Goal: Ask a question

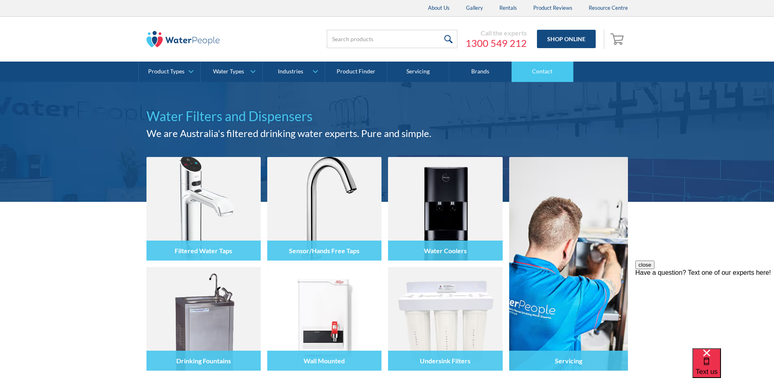
click at [552, 72] on link "Contact" at bounding box center [543, 72] width 62 height 20
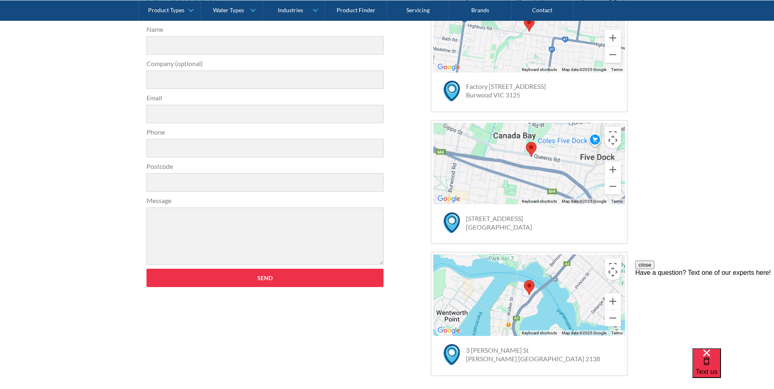
scroll to position [141, 0]
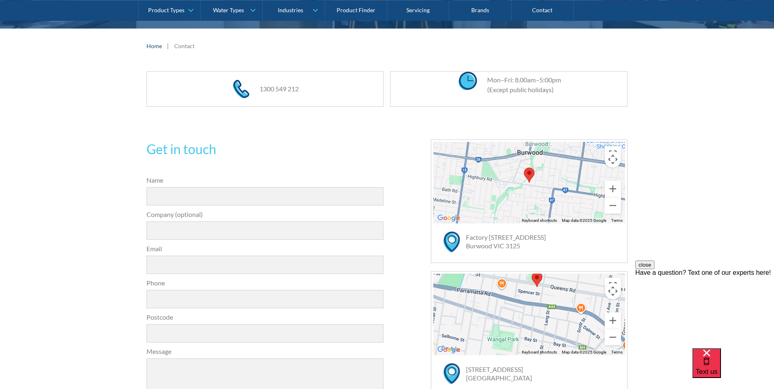
click at [699, 277] on div "Have a question? Text one of our experts here!" at bounding box center [705, 272] width 139 height 7
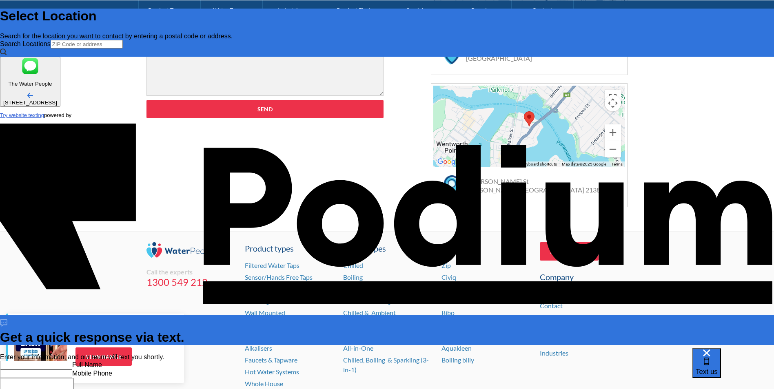
scroll to position [528, 0]
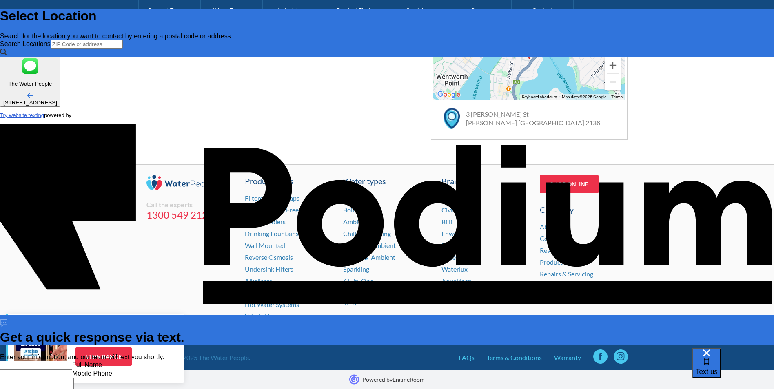
click at [72, 361] on input "text" at bounding box center [36, 365] width 72 height 9
type input "[PERSON_NAME] House"
type Phone "0418 282 505"
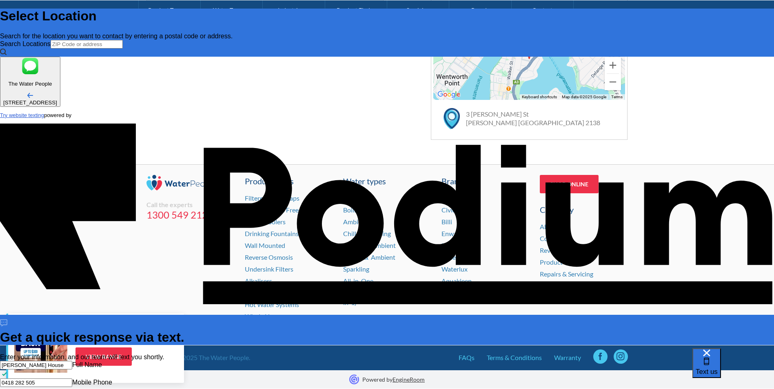
type textarea "A"
type textarea "x"
type textarea "Aw"
type textarea "x"
type textarea "Awai"
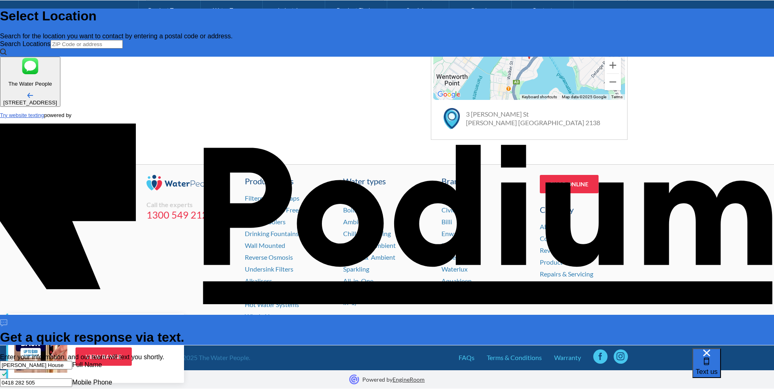
type textarea "Awaiti"
type textarea "x"
type textarea "Awaiting"
type textarea "x"
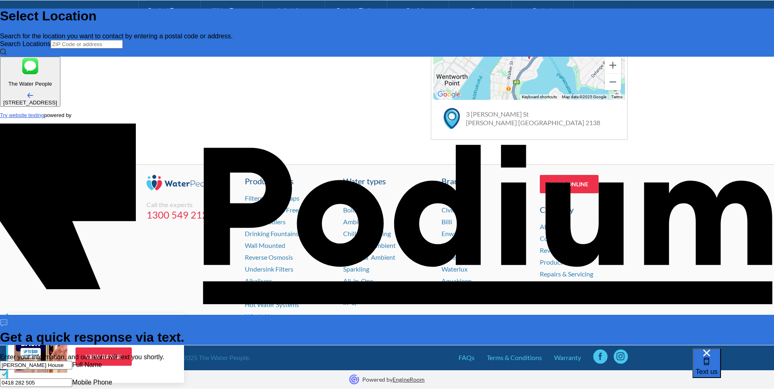
type textarea "Awaiting a"
type textarea "x"
type textarea "Awaiting a q"
type textarea "x"
type textarea "Awaiting a qu"
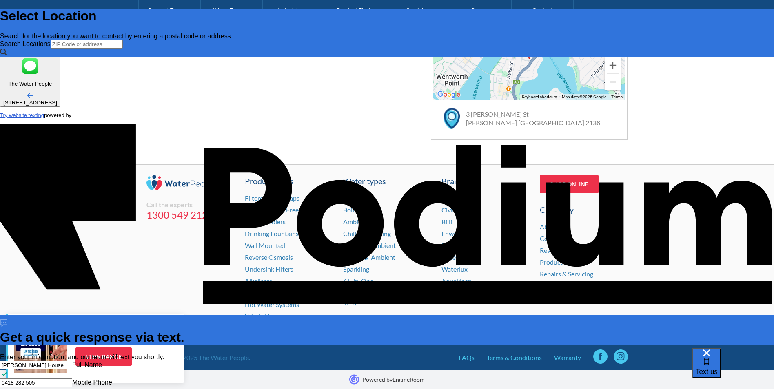
type textarea "x"
type textarea "Awaiting a quot"
type textarea "x"
type textarea "Awaiting a quote"
type textarea "Awaiting a quote f"
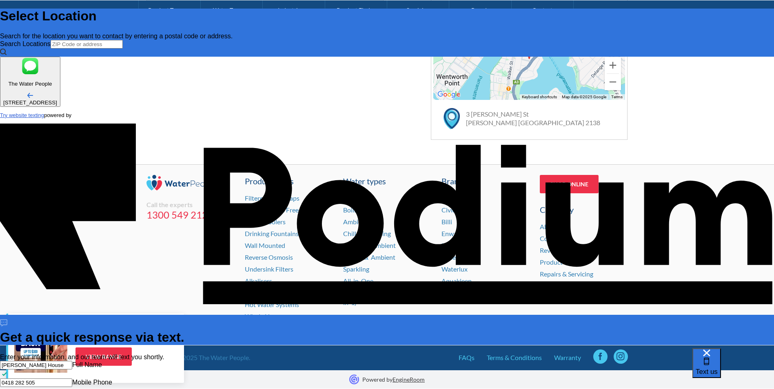
type textarea "x"
type textarea "Awaiting a quote fro"
type textarea "x"
type textarea "Awaiting a quote from"
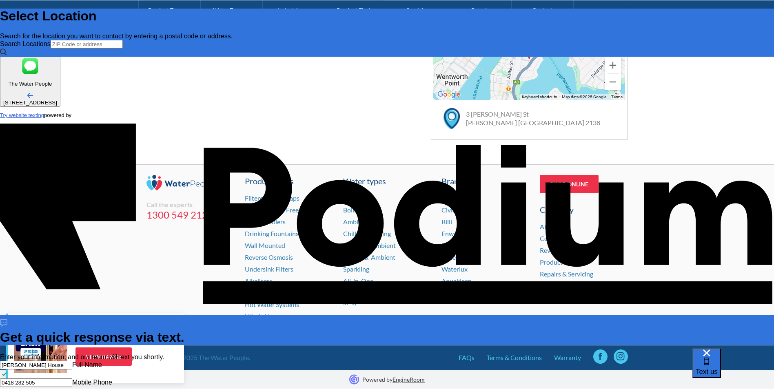
type textarea "x"
type textarea "Awaiting a quote from t"
type textarea "x"
type textarea "Awaiting a quote from te"
type textarea "x"
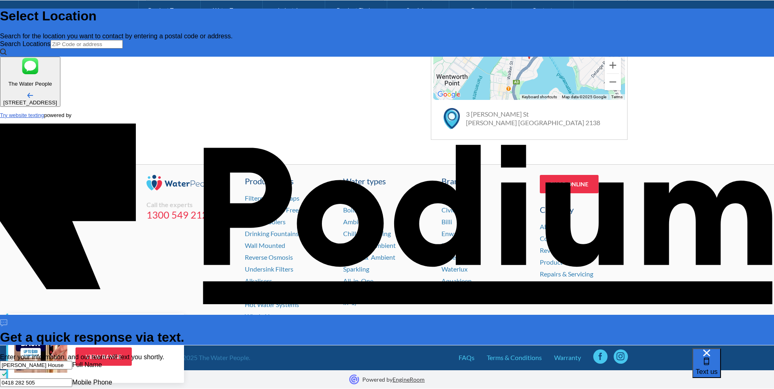
type textarea "Awaiting a quote from t"
type textarea "x"
type textarea "Awaiting a quote from the"
type textarea "x"
type textarea "Awaiting a quote from the v"
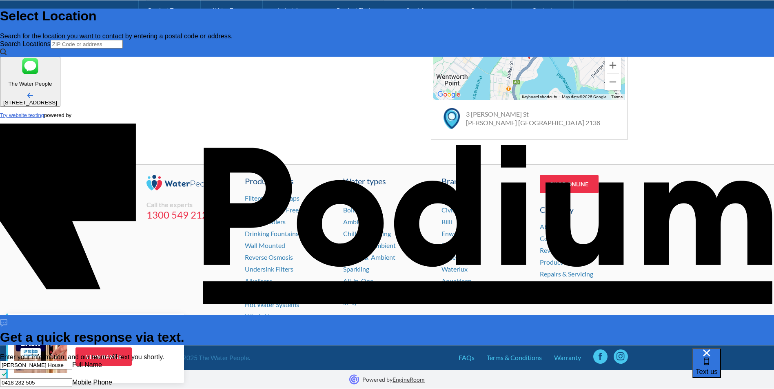
type textarea "x"
type textarea "Awaiting a quote from the viv"
type textarea "x"
type textarea "Awaiting a quote from the vivi"
type textarea "x"
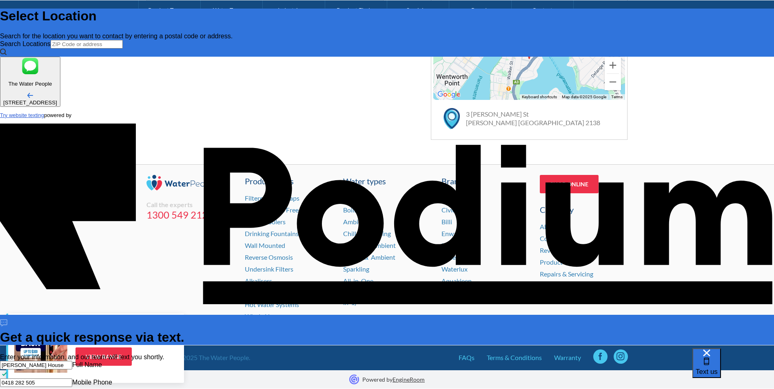
type textarea "Awaiting a quote from the vivis"
type textarea "Awaiting a quote from the vivist"
type textarea "x"
type textarea "Awaiting a quote from the vivis"
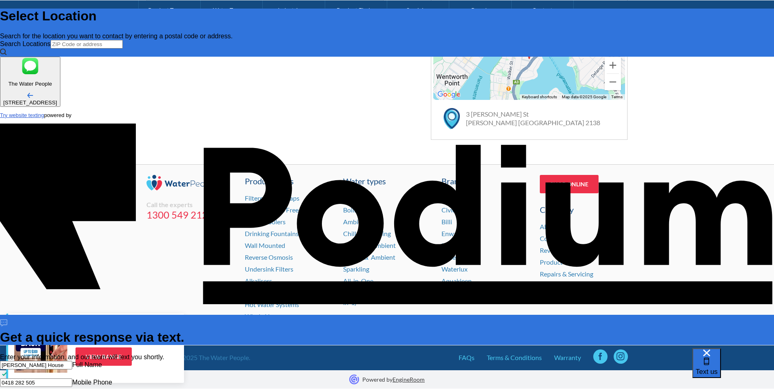
type textarea "x"
type textarea "Awaiting a quote from the viv"
type textarea "x"
type textarea "Awaiting a quote from the vi"
type textarea "x"
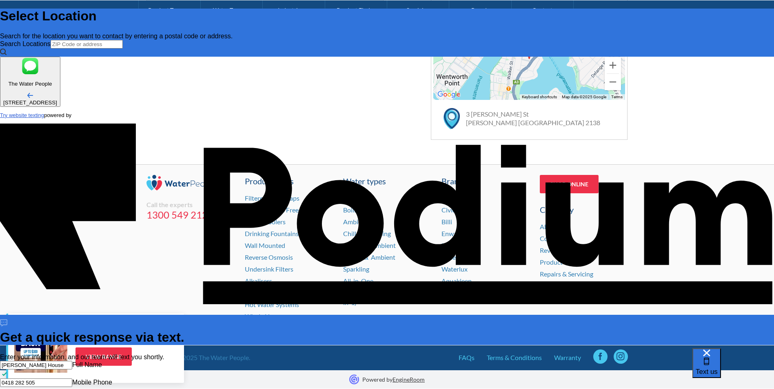
type textarea "Awaiting a quote from the v"
type textarea "x"
type textarea "Awaiting a quote from the"
type textarea "x"
type textarea "Awaiting a quote from th"
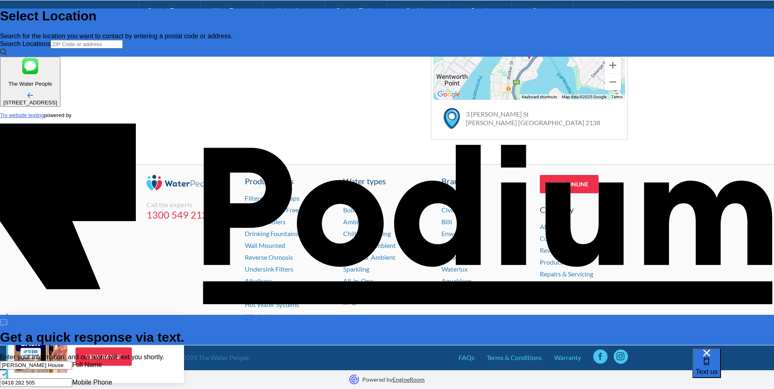
type textarea "x"
type textarea "Awaiting a quote from t"
type textarea "x"
type textarea "Awaiting a quote from"
type textarea "x"
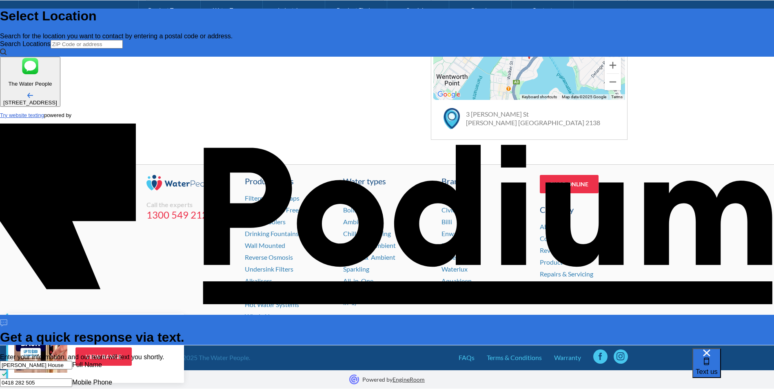
type textarea "Awaiting a quote fro"
type textarea "x"
type textarea "Awaiting a quote f"
type textarea "x"
type textarea "Awaiting a quote f"
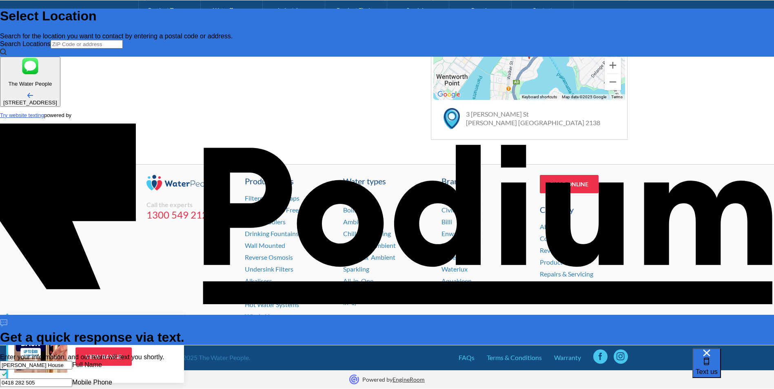
type textarea "x"
type textarea "Awaiting a quote fr"
type textarea "x"
type textarea "Awaiting a quote from"
type textarea "x"
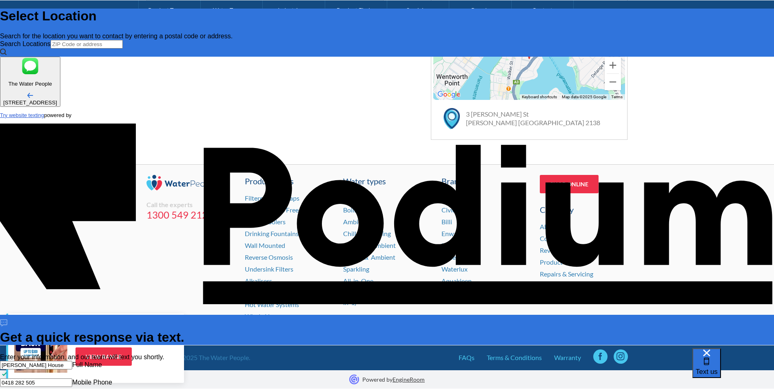
type textarea "Awaiting a quote from y"
type textarea "x"
type textarea "Awaiting a quote from yes"
type textarea "x"
type textarea "Awaiting a quote from yeste"
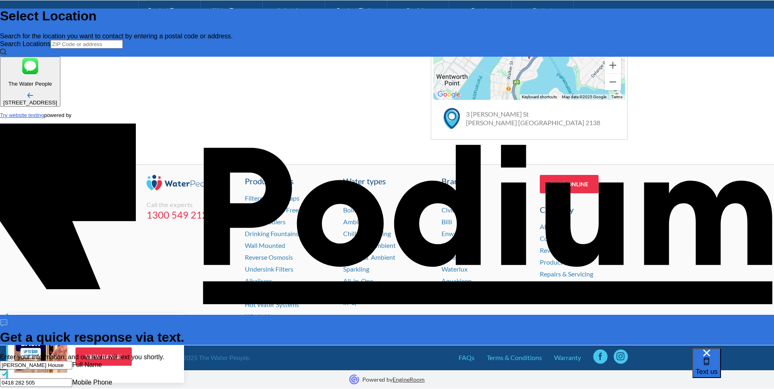
type textarea "x"
type textarea "Awaiting a quote from yesterd"
type textarea "x"
type textarea "Awaiting a quote from [DATE]"
type textarea "x"
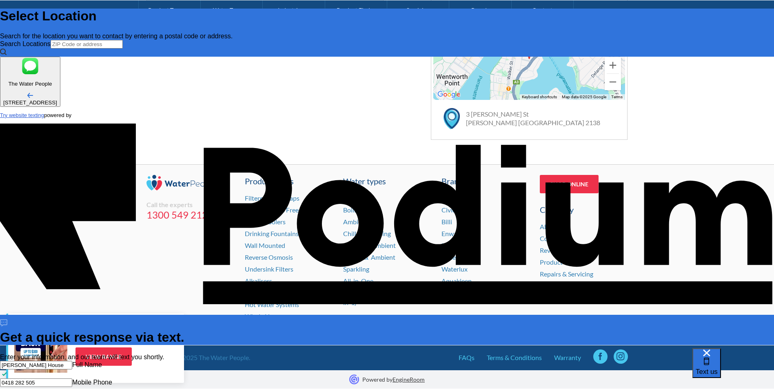
type textarea "Awaiting a quote from yesterdays"
type textarea "x"
type textarea "Awaiting a quote from yesterdays v"
type textarea "x"
type textarea "Awaiting a quote from yesterdays vis"
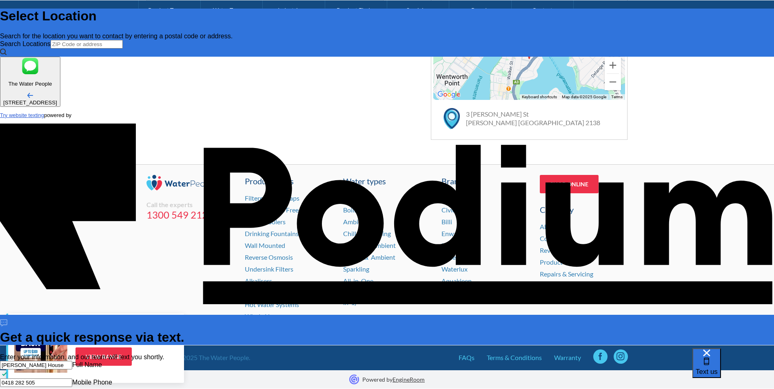
scroll to position [5, 0]
type textarea "x"
type textarea "Awaiting a quote from yesterdays visit"
type textarea "x"
type textarea "Awaiting a quote from yesterdays visit s"
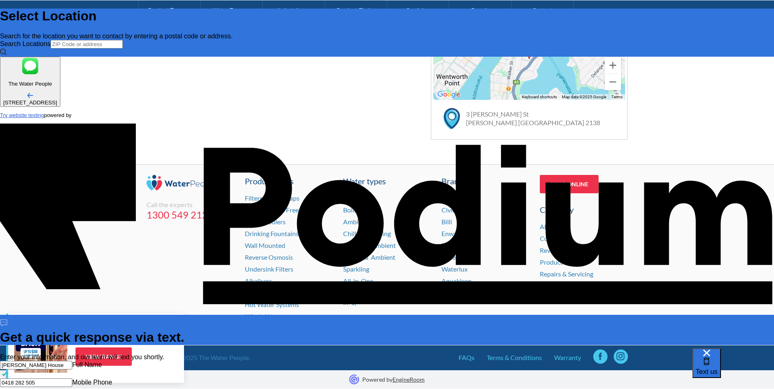
scroll to position [0, 0]
type textarea "x"
type textarea "Awaiting a quote from yesterdays visit t"
type textarea "x"
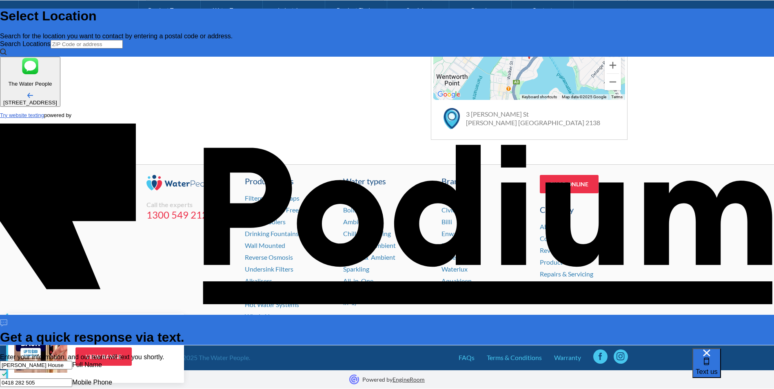
scroll to position [0, 0]
type textarea "Awaiting a quote from yesterdays visit to"
type textarea "x"
type textarea "Awaiting a quote from yesterdays visit to"
type textarea "x"
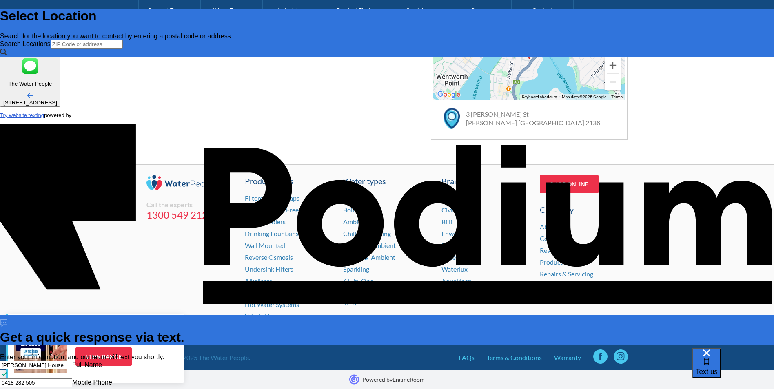
type textarea "Awaiting a quote from yesterdays visit to L"
type textarea "x"
type textarea "Awaiting a quote from yesterdays visit to [PERSON_NAME]"
type textarea "x"
type textarea "Awaiting a quote from yesterdays visit to Level"
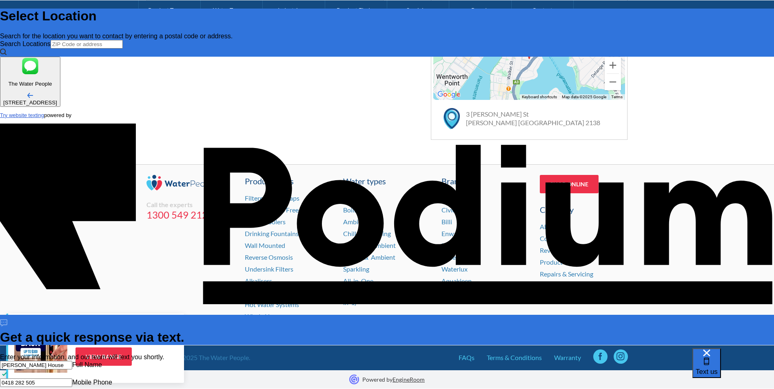
type textarea "x"
type textarea "Awaiting a quote from yesterdays visit to Level"
type textarea "x"
type textarea "Awaiting a quote from yesterdays visit to Level 14"
type textarea "x"
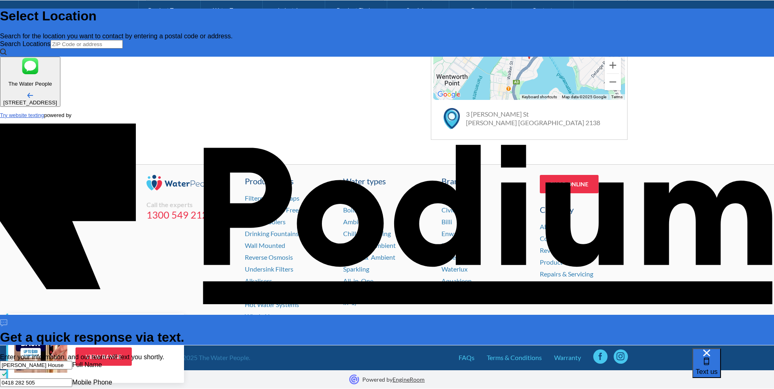
type textarea "Awaiting a quote from yesterdays visit to Level 14,"
type textarea "x"
type textarea "Awaiting a quote from yesterdays visit to Level 14, 5"
type textarea "x"
type textarea "Awaiting a quote from yesterdays visit to Level 14, 56"
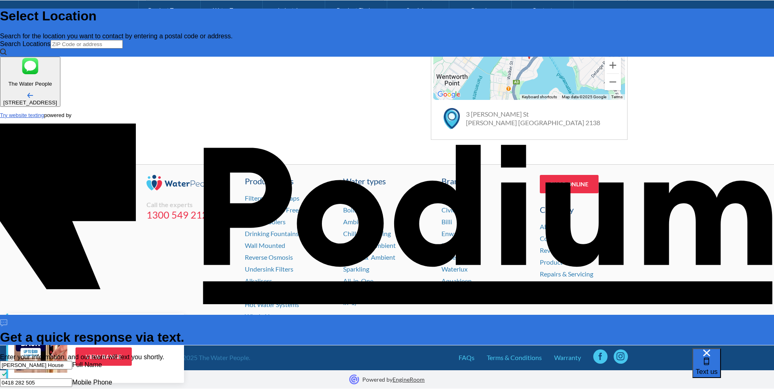
type textarea "x"
type textarea "Awaiting a quote from yesterdays visit to Level 14, 565"
type textarea "x"
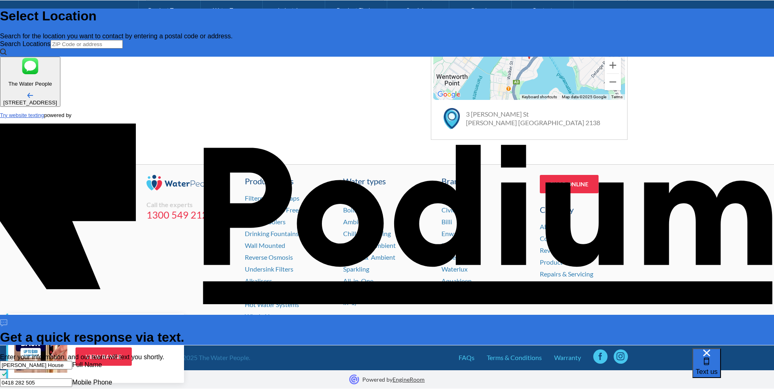
type textarea "Awaiting a quote from yesterdays visit to Level 14, 565 Bo"
type textarea "x"
type textarea "Awaiting a quote from yesterdays visit to Level 14, 565 Bou"
type textarea "x"
type textarea "Awaiting a quote from yesterdays visit to Level 14, 565 [PERSON_NAME]"
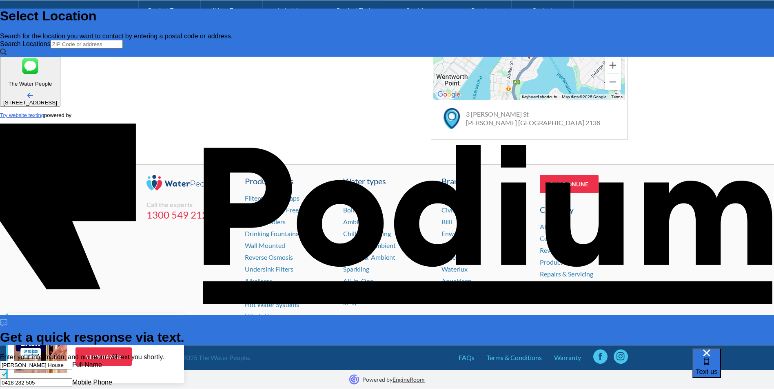
type textarea "x"
type textarea "Awaiting a quote from yesterdays visit to Level 14, 565 Bourke"
type textarea "x"
type textarea "Awaiting a quote from yesterdays visit to Level 14, 565 Bourke S"
type textarea "x"
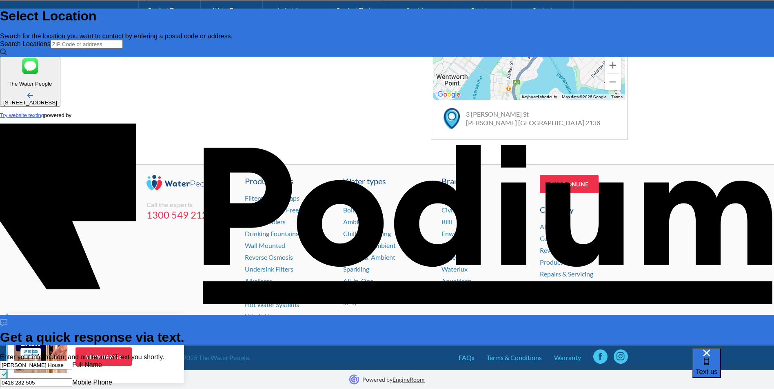
type textarea "Awaiting a quote from yesterdays visit to [STREET_ADDRESS]"
type textarea "x"
type textarea "Awaiting a quote from yesterdays visit to [STREET_ADDRESS]"
type textarea "x"
type textarea "Awaiting a quote from yesterdays visit to [STREET_ADDRESS]"
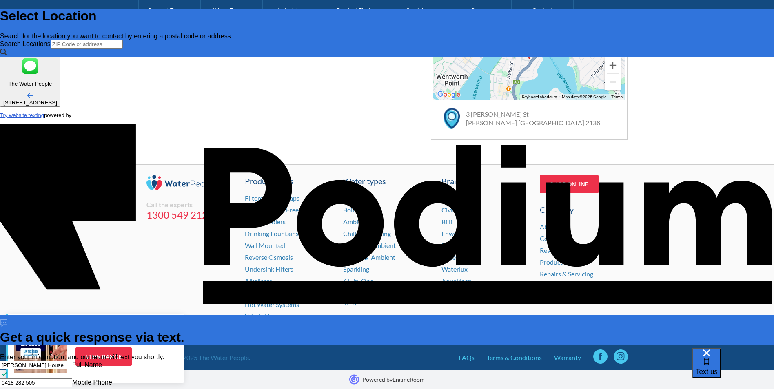
type textarea "x"
type textarea "Awaiting a quote from yesterdays visit to [STREET_ADDRESS]"
type textarea "x"
type textarea "Awaiting a quote from yesterdays visit to [STREET_ADDRESS][PERSON_NAME]"
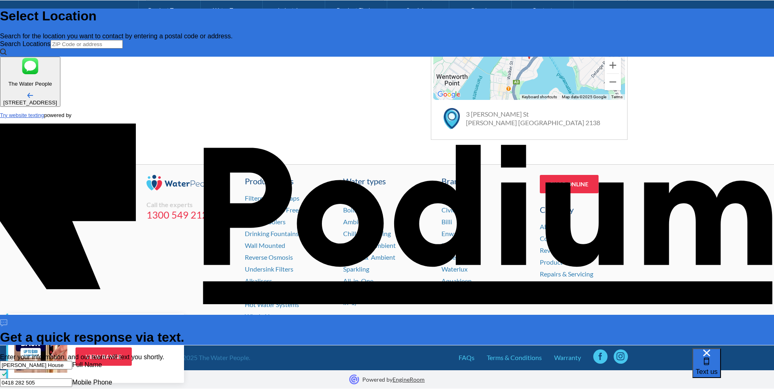
type textarea "x"
type textarea "Awaiting a quote from yesterdays visit to [STREET_ADDRESS]"
type textarea "x"
type textarea "Awaiting a quote from yesterdays visit to [STREET_ADDRESS]"
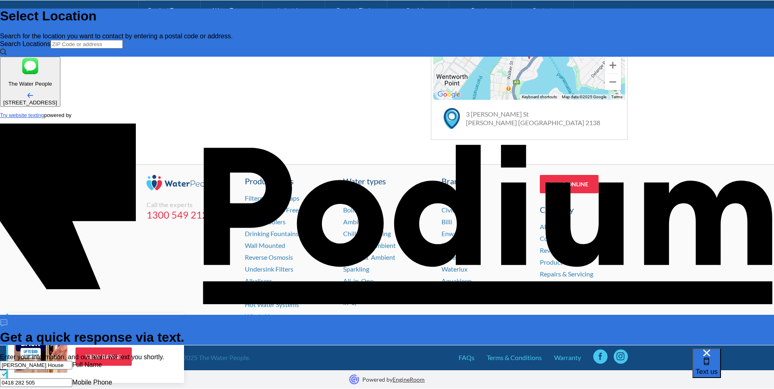
type textarea "x"
type textarea "Awaiting a quote from yesterdays visit to Ot Level [STREET_ADDRESS]"
type textarea "x"
type textarea "Awaiting a quote from yesterdays visit to O [STREET_ADDRESS]"
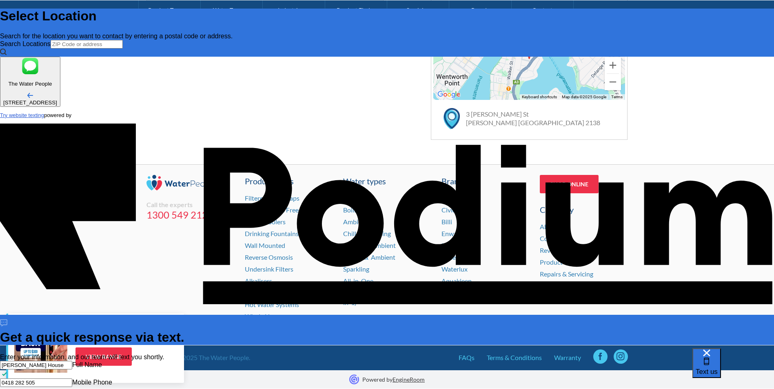
type textarea "x"
type textarea "Awaiting a quote from yesterdays visit to Ort [STREET_ADDRESS]"
type textarea "Awaiting a quote from yesterdays visit to [STREET_ADDRESS]"
type textarea "x"
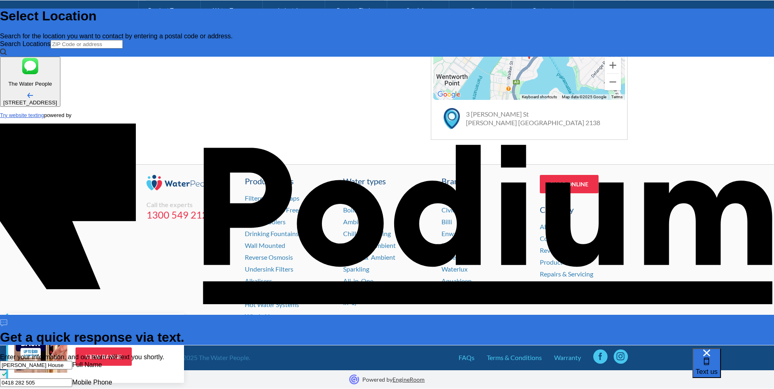
type textarea "Awaiting a quote from yesterdays visit to [STREET_ADDRESS]"
type textarea "x"
type textarea "Awaiting a quote from yesterdays visit to [STREET_ADDRESS]"
type textarea "x"
type textarea "Awaiting a quote from yesterdays visit to Ortec Fi Level [STREET_ADDRESS]"
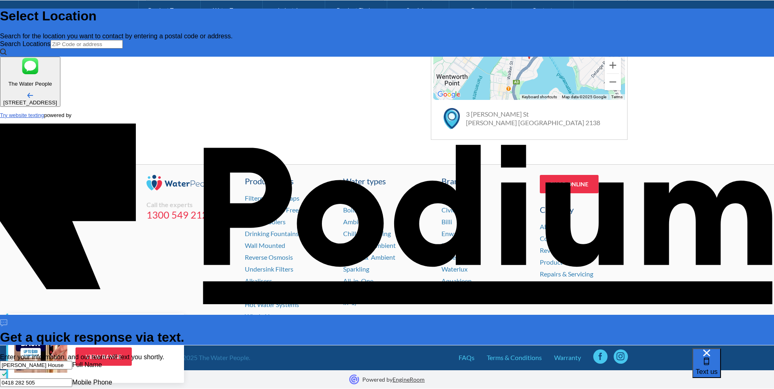
type textarea "x"
type textarea "Awaiting a quote from yesterdays visit to Ortec Fina Level [STREET_ADDRESS]"
type textarea "x"
type textarea "Awaiting a quote from yesterdays visit to Ortec Financ Level [STREET_ADDRESS]"
type textarea "x"
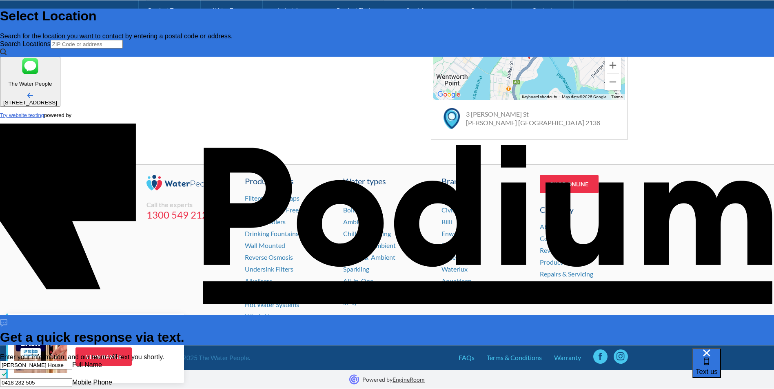
type textarea "Awaiting a quote from yesterdays visit to Ortec Financ Level [STREET_ADDRESS]"
type textarea "x"
type textarea "Awaiting a quote from yesterdays visit to Ortec Financc Level [STREET_ADDRESS]"
type textarea "x"
type textarea "Awaiting a quote from yesterdays visit to Ortec Financc Level [STREET_ADDRESS]"
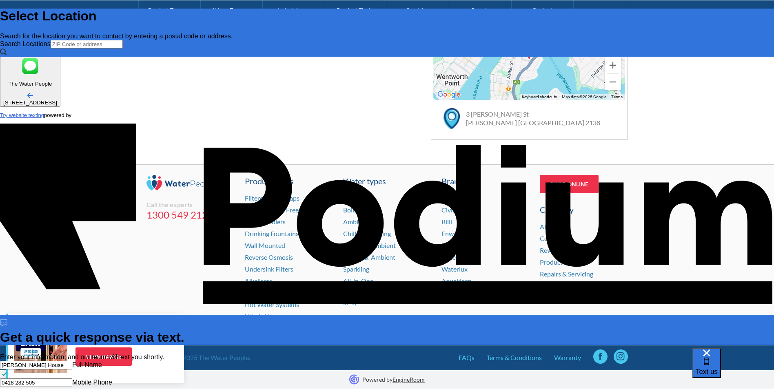
type textarea "x"
type textarea "Awaiting a quote from yesterdays visit to Ortec Finance Level [STREET_ADDRESS]"
type textarea "x"
type textarea "Awaiting a quote from yesterdays visit to Ortec Finance Level [STREET_ADDRESS]."
type textarea "x"
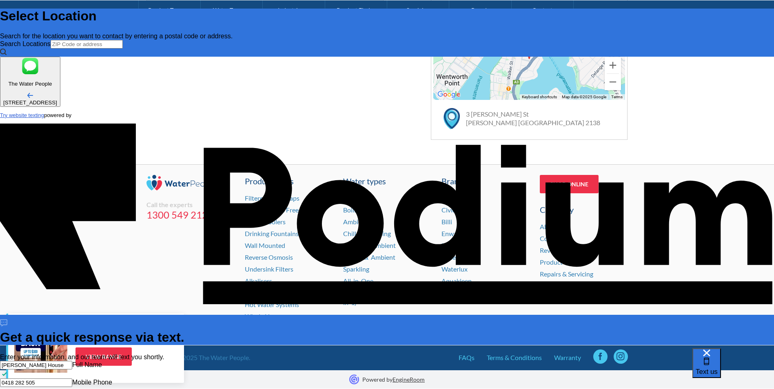
type textarea "Awaiting a quote from yesterdays visit to Ortec Finance Level [STREET_ADDRESS]."
type textarea "x"
type textarea "Awaiting a quote from yesterdays visit to Ortec Finance Level [STREET_ADDRESS].…"
type textarea "x"
type textarea "Awaiting a quote from yesterdays visit to Ortec Finance Level [STREET_ADDRESS].…"
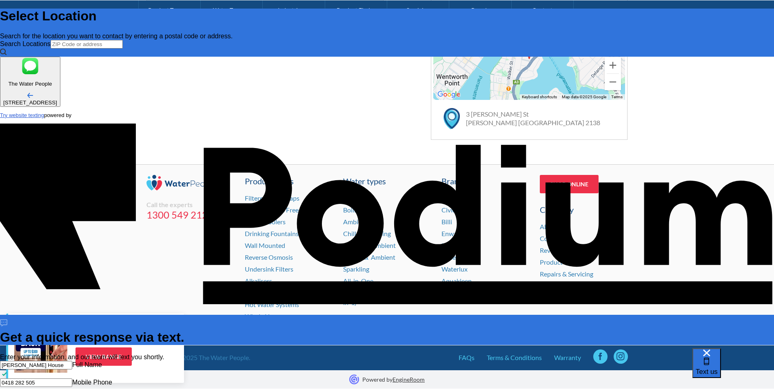
type textarea "x"
type textarea "Awaiting a quote from yesterdays visit to Ortec Finance Level [STREET_ADDRESS].…"
type textarea "x"
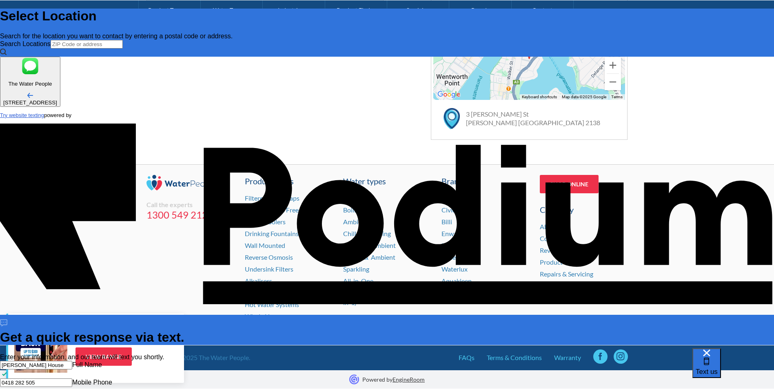
type textarea "Awaiting a quote from yesterdays visit to Ortec Finance Level [STREET_ADDRESS].…"
type textarea "x"
type textarea "Awaiting a quote from yesterdays visit to Ortec Finance Level [STREET_ADDRESS].…"
type textarea "x"
type textarea "Awaiting a quote from yesterdays visit to Ortec Finance Level [STREET_ADDRESS].…"
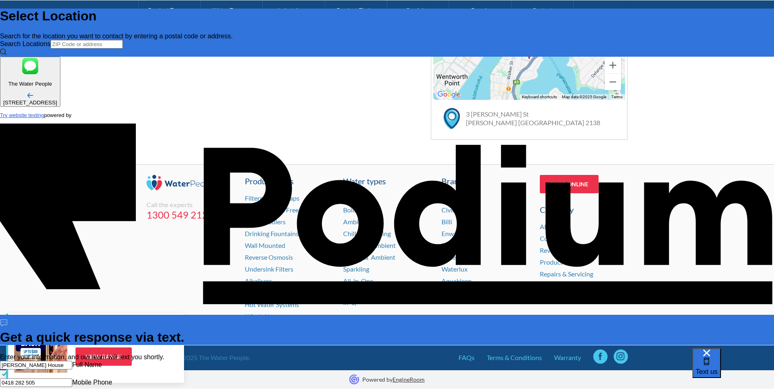
type textarea "x"
type textarea "Awaiting a quote from yesterdays visit to Ortec Finance Level [STREET_ADDRESS].…"
type textarea "x"
type textarea "Awaiting a quote from yesterdays visit to Ortec Finance Level [STREET_ADDRESS].…"
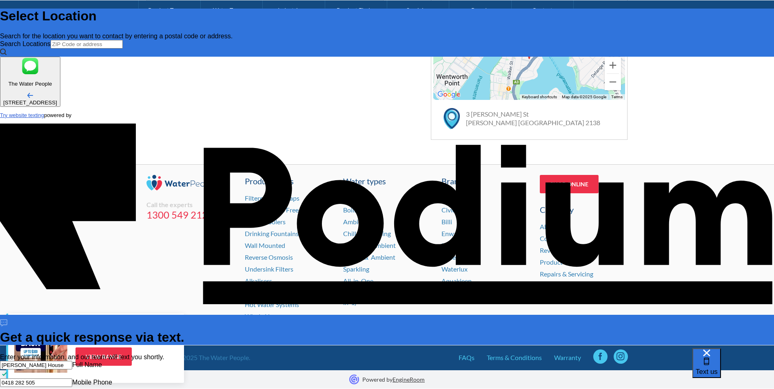
type textarea "x"
type textarea "Awaiting a quote from yesterdays visit to Ortec Finance Level [STREET_ADDRESS].…"
type textarea "x"
type textarea "Awaiting a quote from yesterdays visit to Ortec Finance Level [STREET_ADDRESS].…"
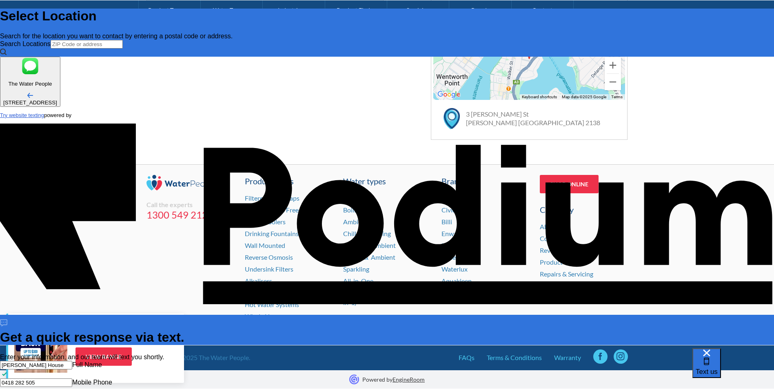
type textarea "x"
type textarea "Awaiting a quote from yesterdays visit to Ortec Finance Level [STREET_ADDRESS].…"
type textarea "x"
type textarea "Awaiting a quote from yesterdays visit to Ortec Finance Level [STREET_ADDRESS].…"
type textarea "x"
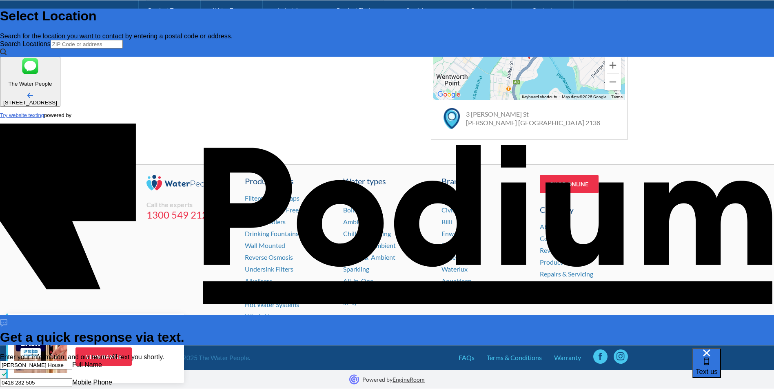
type textarea "Awaiting a quote from yesterdays visit to Ortec Finance Level [STREET_ADDRESS].…"
type textarea "x"
